Goal: Information Seeking & Learning: Learn about a topic

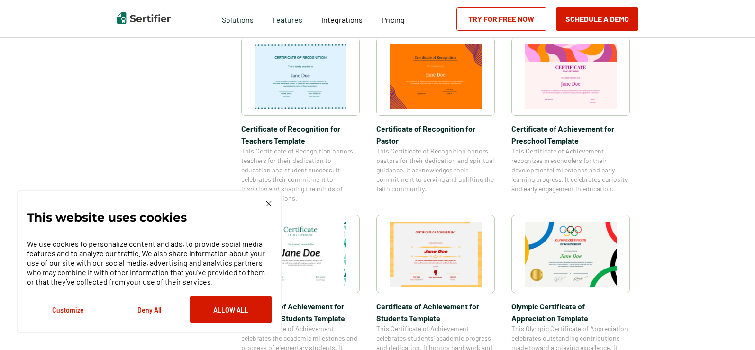
scroll to position [521, 0]
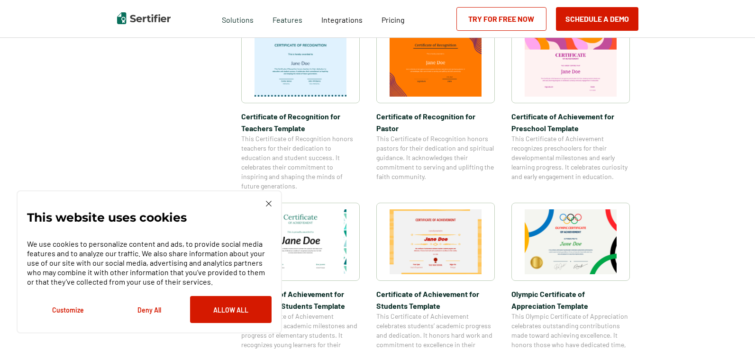
click at [267, 203] on img at bounding box center [269, 204] width 6 height 6
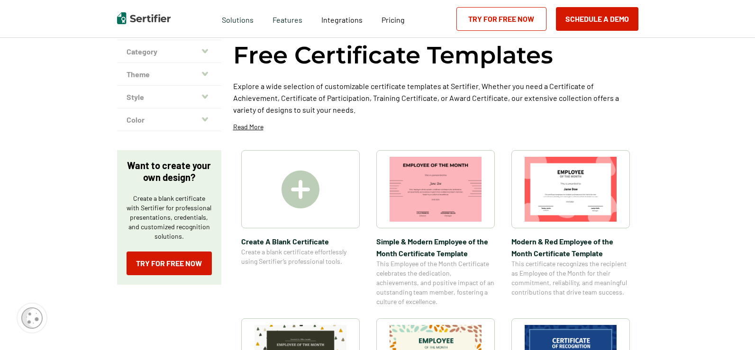
scroll to position [0, 0]
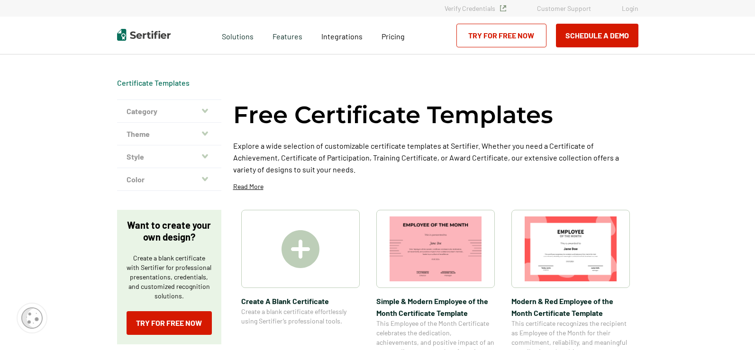
click at [199, 109] on button "Category" at bounding box center [169, 111] width 104 height 23
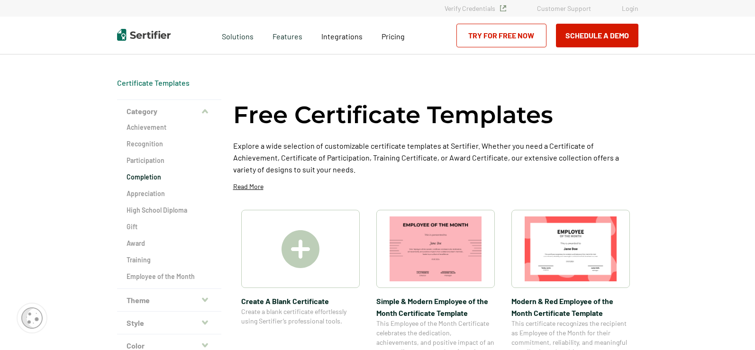
click at [149, 178] on h2 "Completion" at bounding box center [169, 176] width 85 height 9
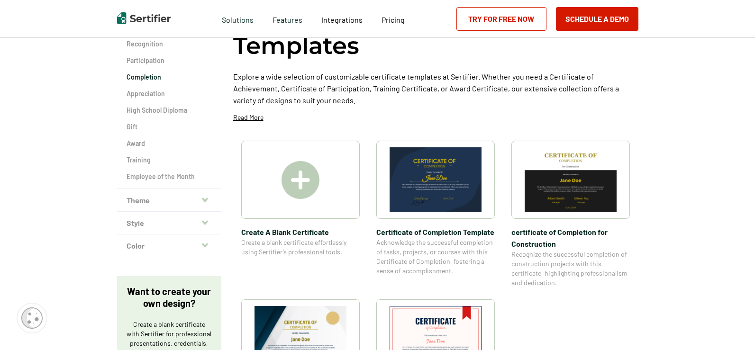
scroll to position [47, 0]
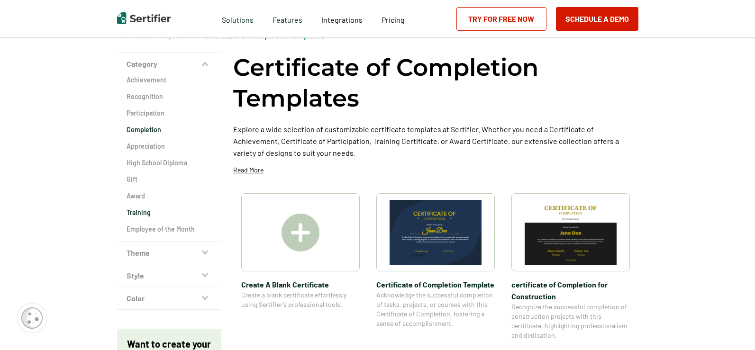
click at [150, 215] on h2 "Training" at bounding box center [169, 212] width 85 height 9
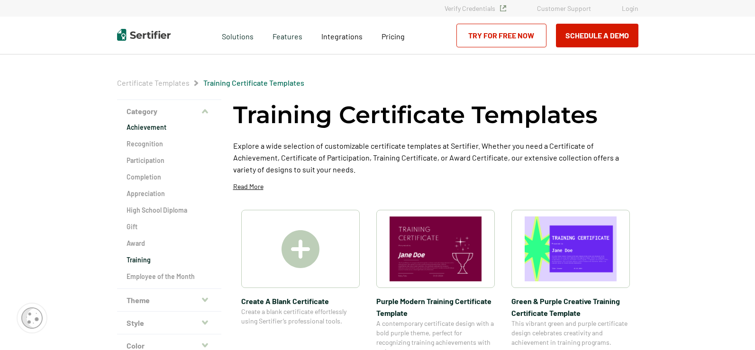
click at [158, 123] on h2 "Achievement" at bounding box center [169, 127] width 85 height 9
